Goal: Information Seeking & Learning: Learn about a topic

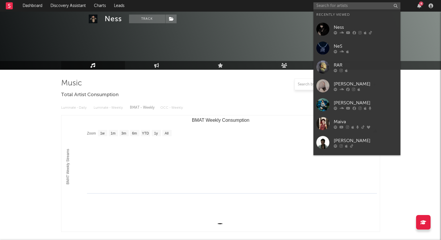
select select "1w"
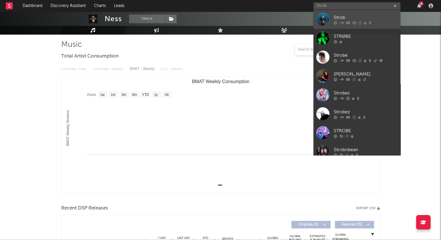
type input "Strob"
click at [350, 14] on div "Strob" at bounding box center [366, 17] width 64 height 7
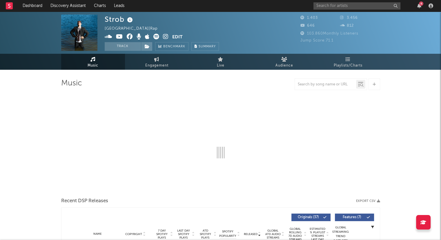
select select "6m"
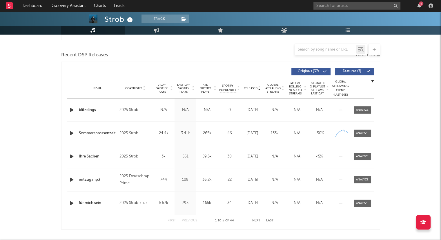
scroll to position [202, 0]
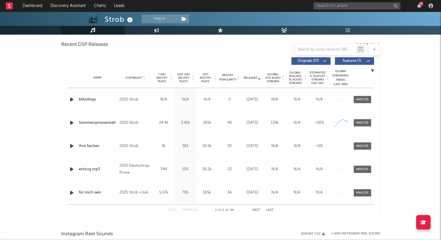
click at [254, 208] on button "Next" at bounding box center [256, 209] width 8 height 3
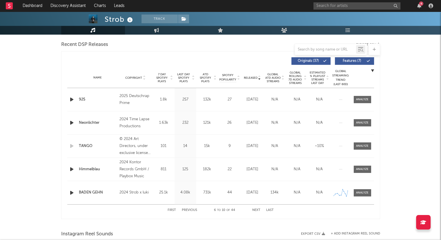
click at [255, 209] on button "Next" at bounding box center [256, 209] width 8 height 3
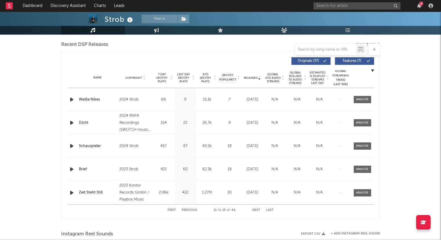
click at [255, 209] on button "Next" at bounding box center [256, 209] width 8 height 3
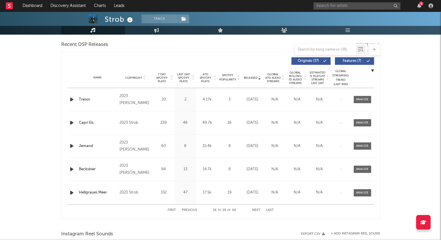
click at [255, 209] on button "Next" at bounding box center [256, 209] width 8 height 3
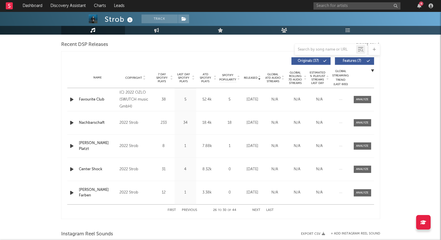
click at [255, 209] on button "Next" at bounding box center [256, 209] width 8 height 3
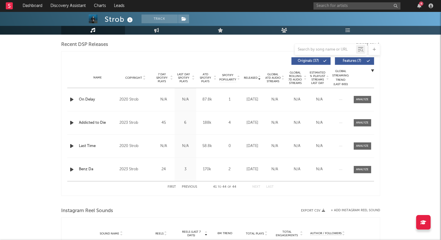
click at [174, 186] on button "First" at bounding box center [172, 186] width 8 height 3
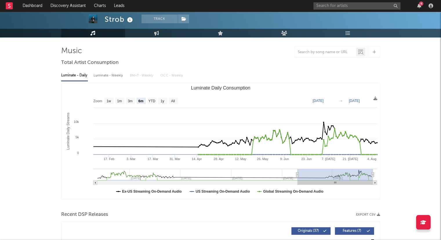
scroll to position [0, 0]
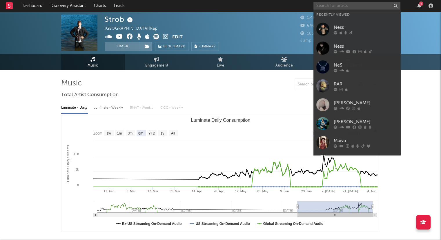
click at [361, 7] on input "text" at bounding box center [357, 5] width 87 height 7
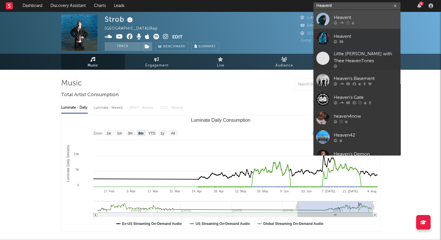
type input "Heavent"
click at [359, 12] on link "Heavent" at bounding box center [357, 19] width 87 height 19
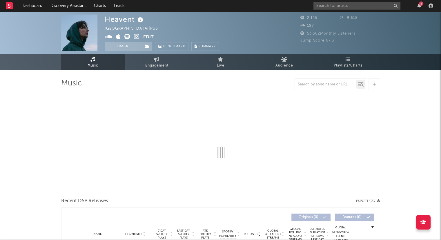
select select "1w"
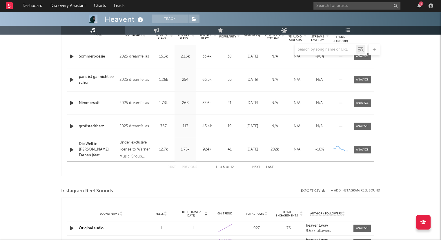
scroll to position [237, 0]
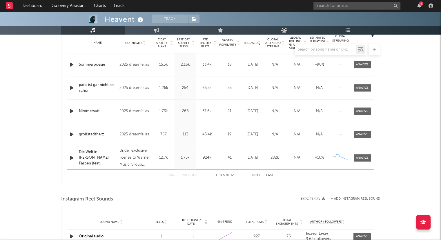
click at [255, 173] on button "Next" at bounding box center [256, 174] width 8 height 3
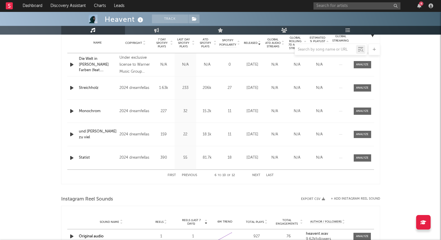
click at [257, 173] on button "Next" at bounding box center [256, 174] width 8 height 3
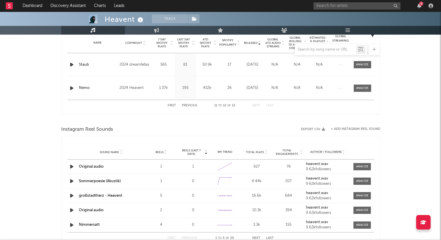
click at [173, 102] on div "First Previous 11 to 12 of 12 Next Last" at bounding box center [221, 105] width 106 height 11
click at [172, 104] on button "First" at bounding box center [172, 105] width 8 height 3
